Goal: Use online tool/utility: Utilize a website feature to perform a specific function

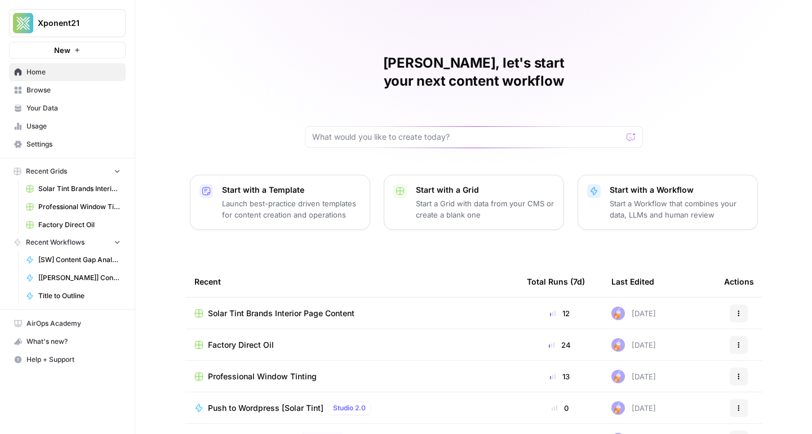
scroll to position [85, 0]
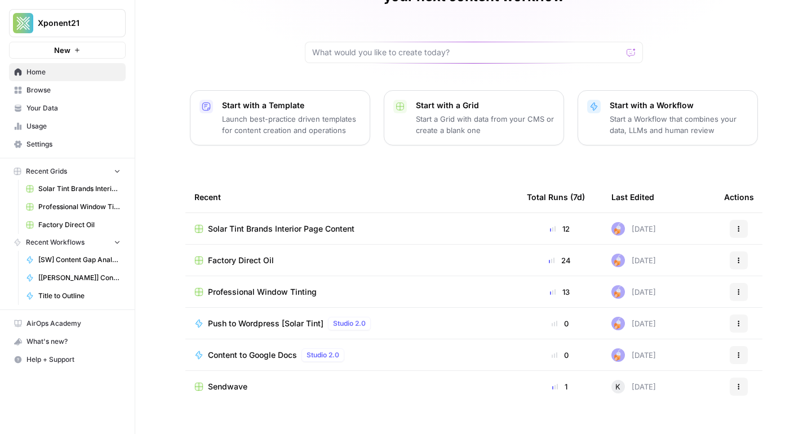
click at [95, 170] on button "Recent Grids" at bounding box center [67, 171] width 117 height 17
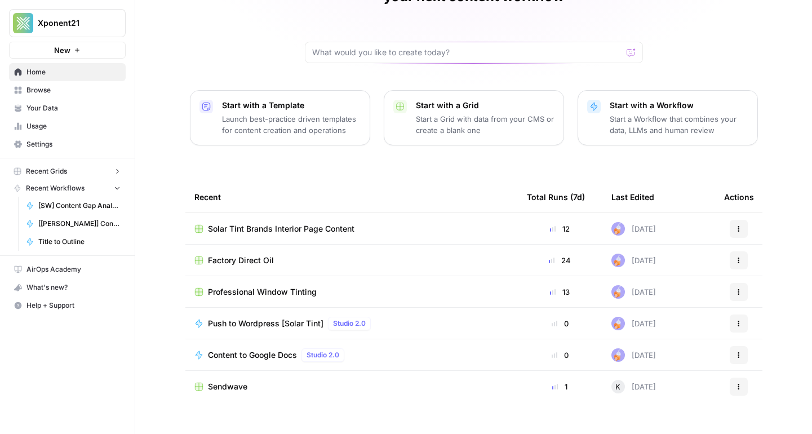
click at [95, 170] on button "Recent Grids" at bounding box center [67, 171] width 117 height 17
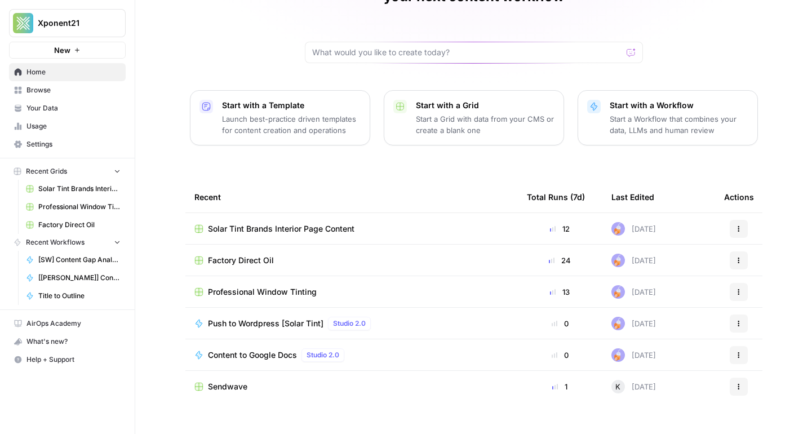
click at [71, 99] on link "Your Data" at bounding box center [67, 108] width 117 height 18
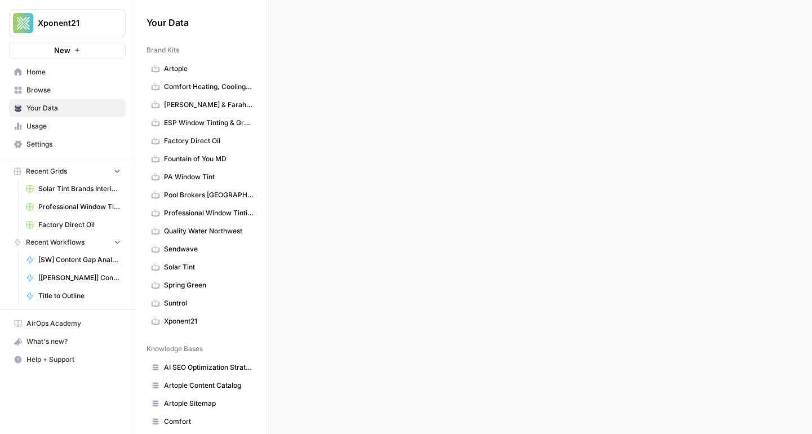
click at [56, 91] on span "Browse" at bounding box center [73, 90] width 94 height 10
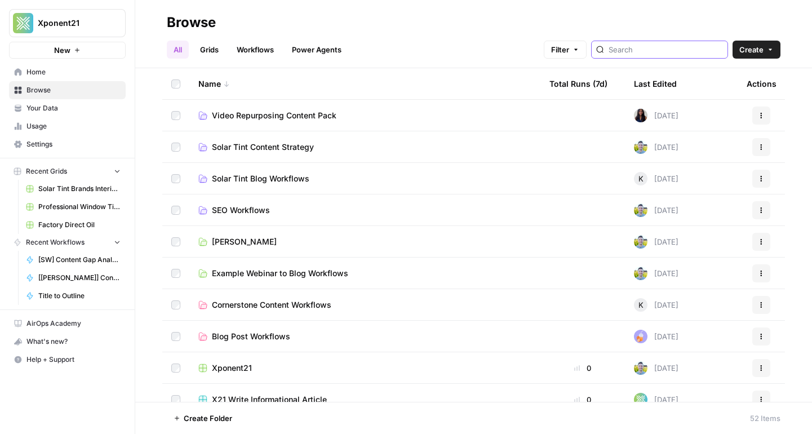
click at [669, 54] on input "search" at bounding box center [665, 49] width 114 height 11
type input "pool"
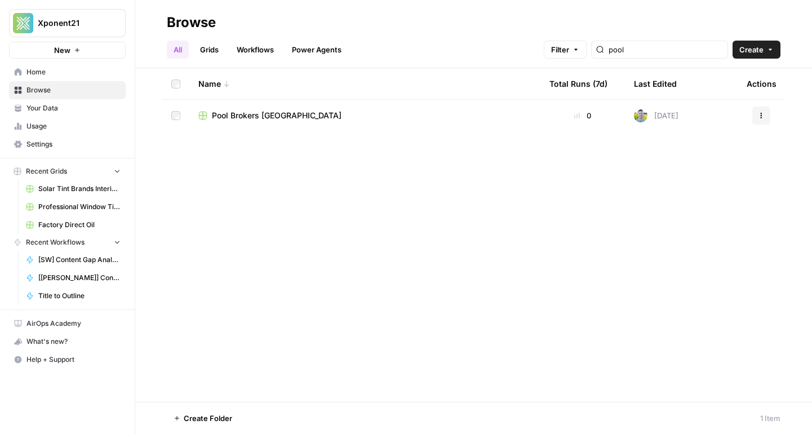
click at [268, 110] on span "Pool Brokers [GEOGRAPHIC_DATA]" at bounding box center [277, 115] width 130 height 11
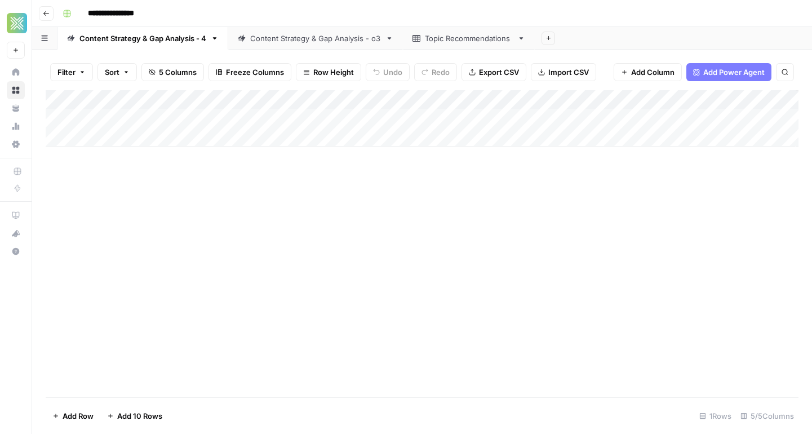
click at [297, 44] on link "Content Strategy & Gap Analysis - o3" at bounding box center [315, 38] width 175 height 23
click at [455, 43] on div "Topic Recommendations" at bounding box center [469, 38] width 88 height 11
click at [229, 231] on div "Add Column" at bounding box center [422, 243] width 753 height 307
click at [119, 35] on div "Content Strategy & Gap Analysis - 4" at bounding box center [142, 38] width 127 height 11
click at [304, 34] on div "Content Strategy & Gap Analysis - o3" at bounding box center [315, 38] width 131 height 11
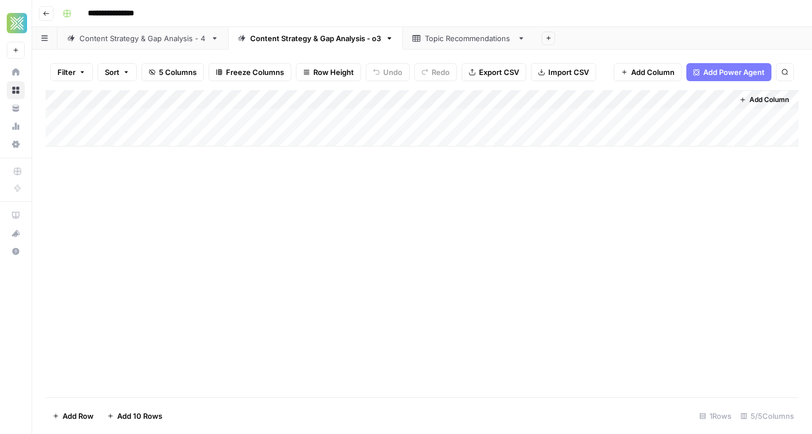
click at [44, 14] on icon "button" at bounding box center [46, 13] width 7 height 7
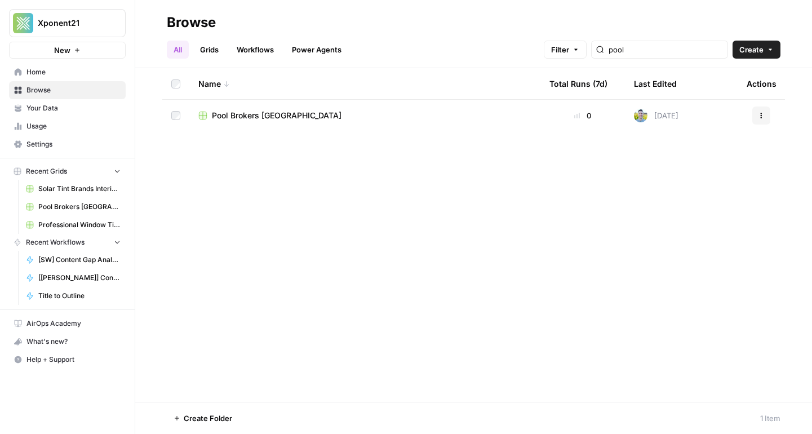
click at [74, 199] on link "Pool Brokers [GEOGRAPHIC_DATA]" at bounding box center [73, 207] width 105 height 18
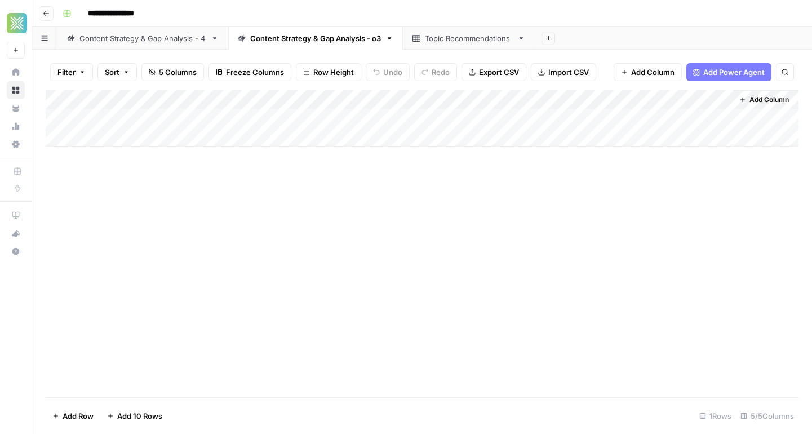
click at [444, 40] on div "Topic Recommendations" at bounding box center [469, 38] width 88 height 11
click at [45, 14] on icon "button" at bounding box center [46, 13] width 7 height 7
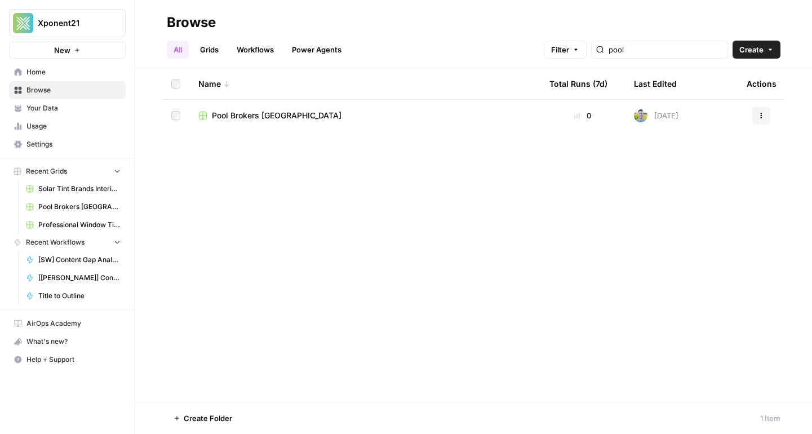
click at [50, 91] on span "Browse" at bounding box center [73, 90] width 94 height 10
click at [686, 53] on input "pool" at bounding box center [665, 49] width 114 height 11
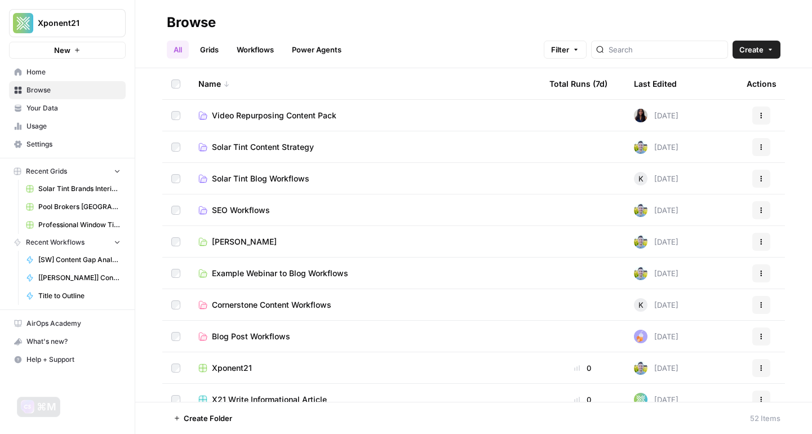
click at [560, 26] on h2 "Browse" at bounding box center [474, 23] width 614 height 18
click at [245, 207] on span "SEO Workflows" at bounding box center [241, 210] width 58 height 11
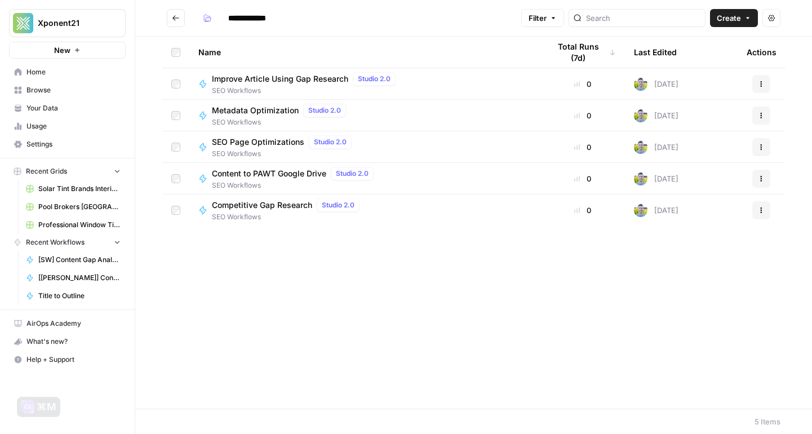
click at [177, 23] on button "Go back" at bounding box center [176, 18] width 18 height 18
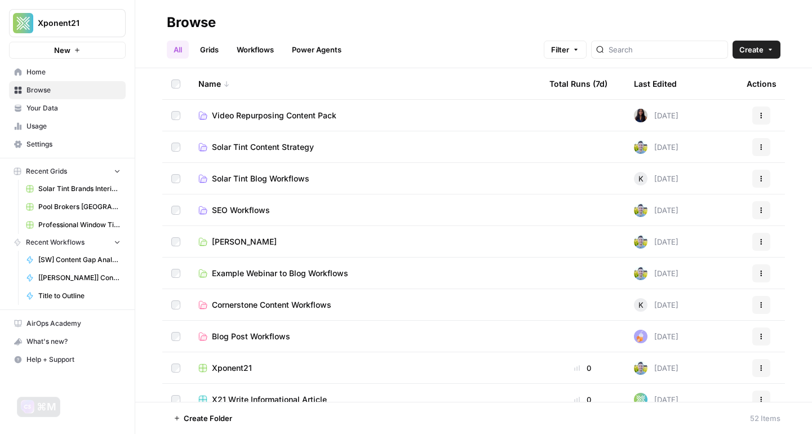
click at [216, 51] on link "Grids" at bounding box center [209, 50] width 32 height 18
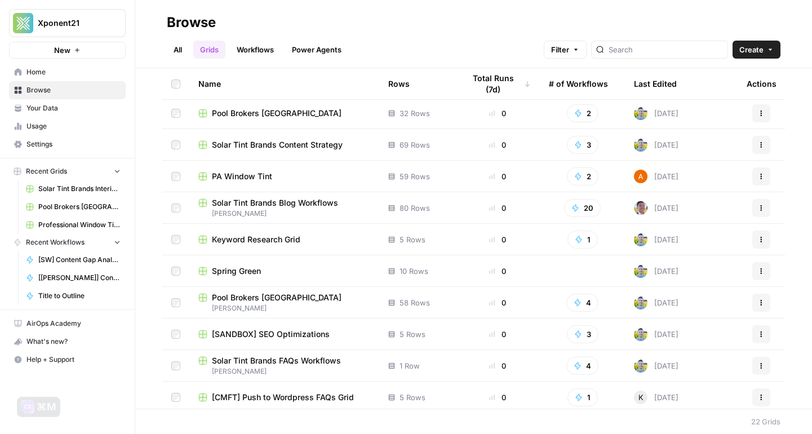
scroll to position [382, 0]
click at [265, 294] on span "Pool Brokers [GEOGRAPHIC_DATA]" at bounding box center [277, 296] width 130 height 11
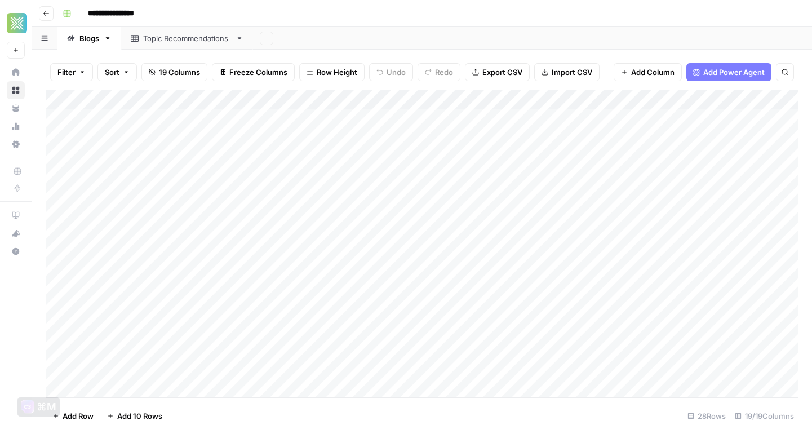
click at [260, 173] on div "Add Column" at bounding box center [422, 243] width 753 height 307
click at [613, 171] on div "Add Column" at bounding box center [422, 243] width 753 height 307
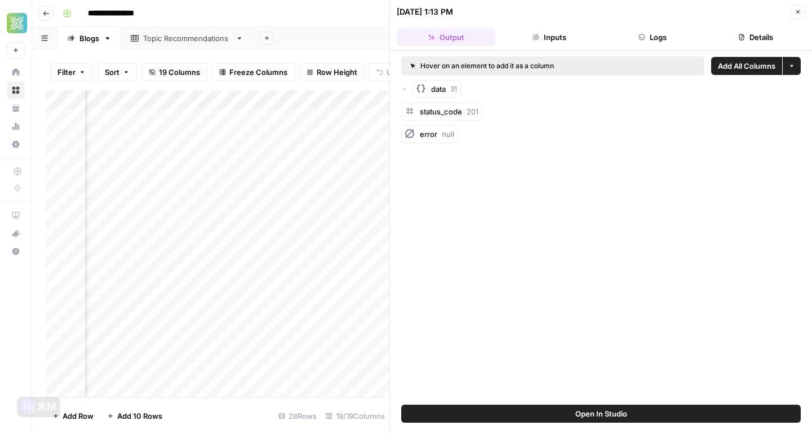
click at [794, 18] on button "Close" at bounding box center [797, 12] width 15 height 15
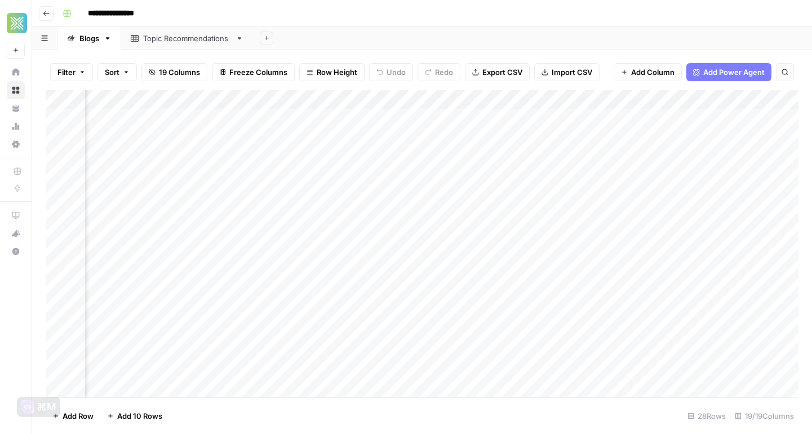
click at [606, 215] on div "Add Column" at bounding box center [422, 243] width 753 height 307
click at [401, 172] on div "Add Column" at bounding box center [422, 243] width 753 height 307
click at [425, 173] on div "Add Column" at bounding box center [422, 243] width 753 height 307
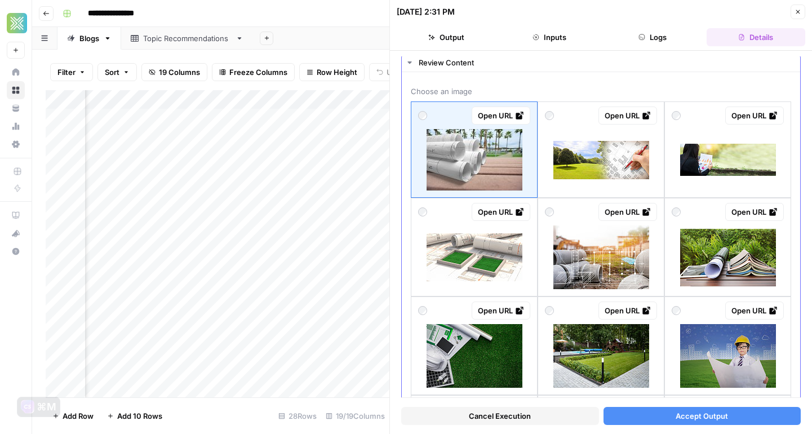
scroll to position [39, 0]
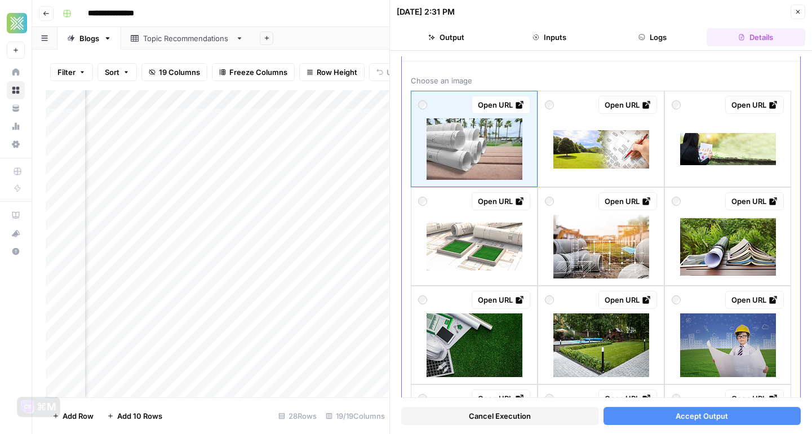
click at [570, 142] on img at bounding box center [601, 149] width 96 height 38
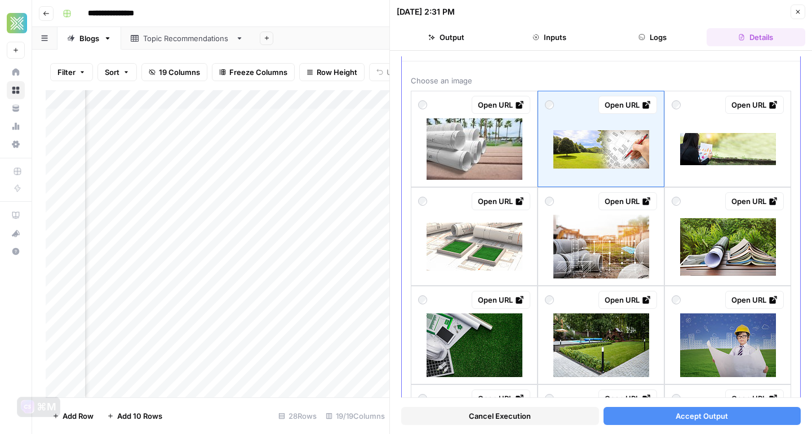
click at [565, 211] on div at bounding box center [601, 244] width 112 height 68
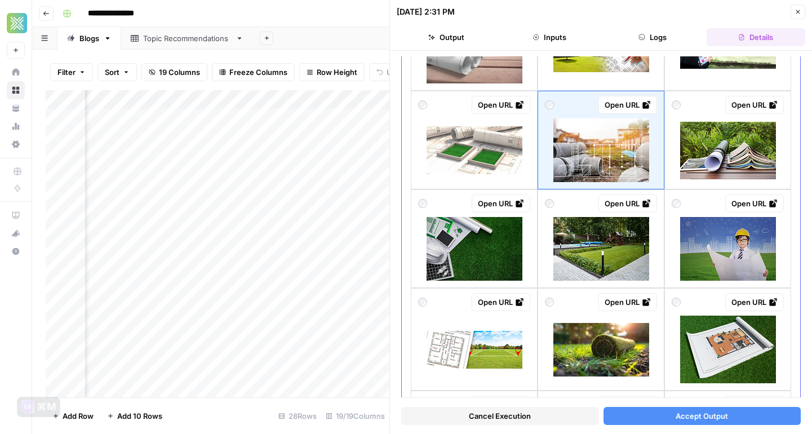
scroll to position [0, 0]
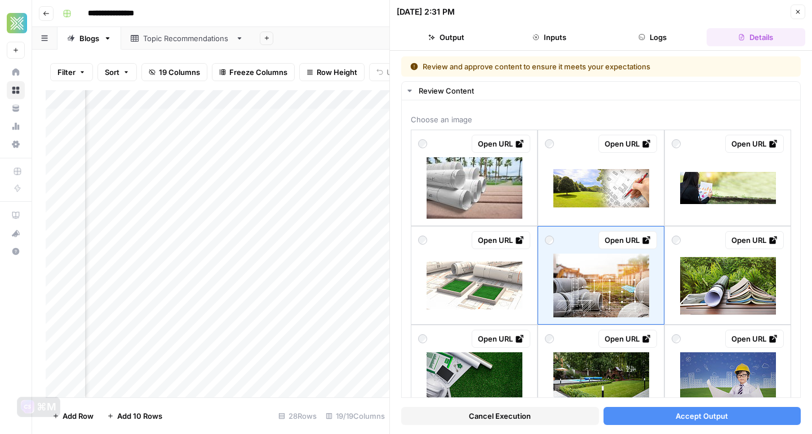
click at [674, 419] on button "Accept Output" at bounding box center [702, 416] width 198 height 18
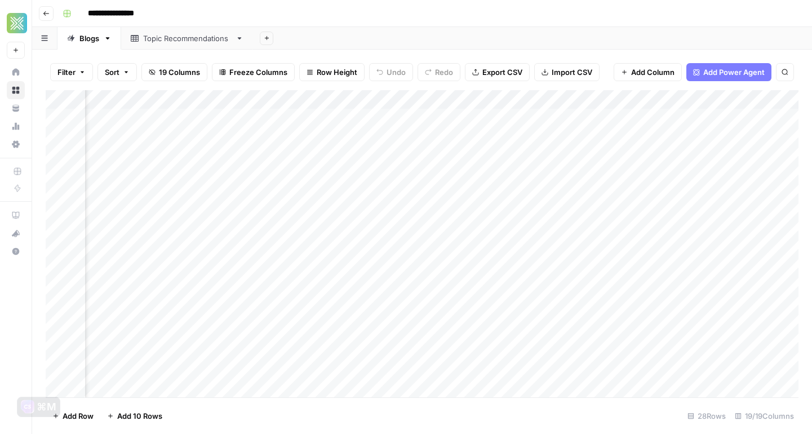
click at [423, 214] on div "Add Column" at bounding box center [422, 243] width 753 height 307
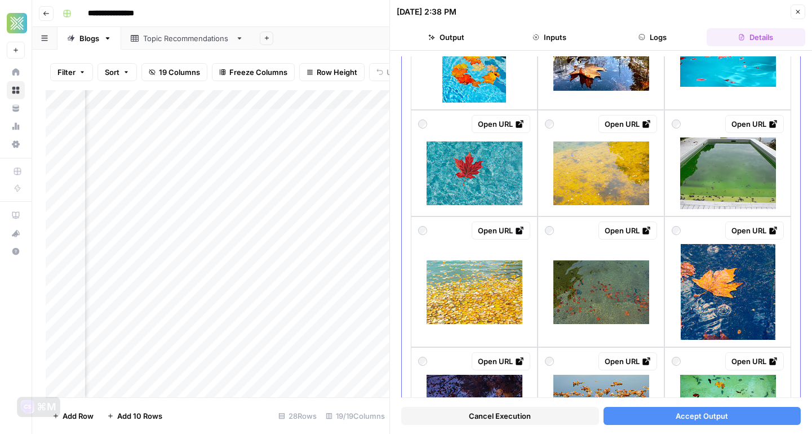
scroll to position [255, 0]
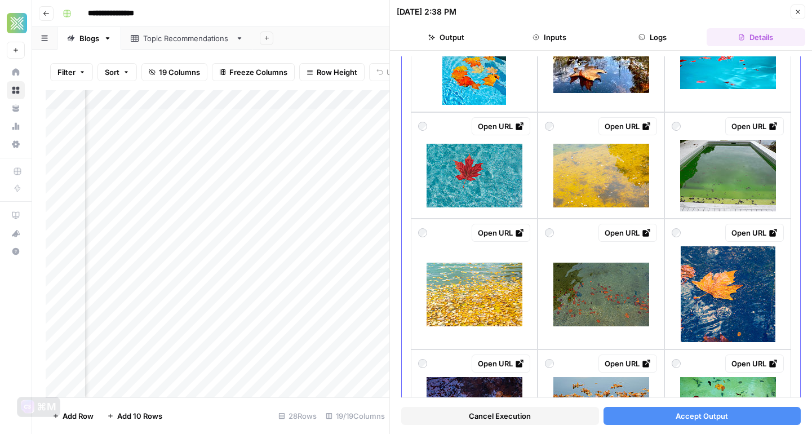
click at [686, 232] on div "Open URL" at bounding box center [728, 233] width 112 height 18
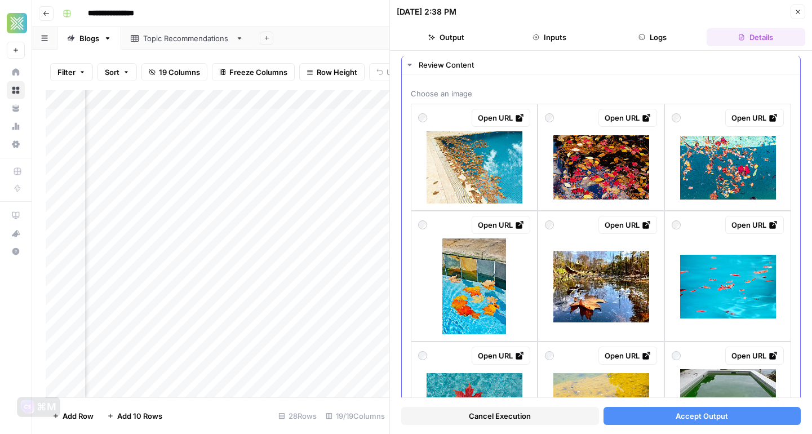
scroll to position [0, 0]
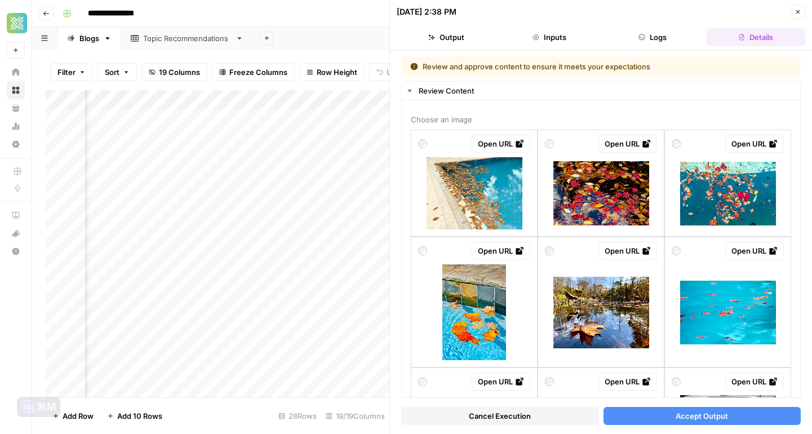
click at [650, 419] on button "Accept Output" at bounding box center [702, 416] width 198 height 18
